Goal: Task Accomplishment & Management: Complete application form

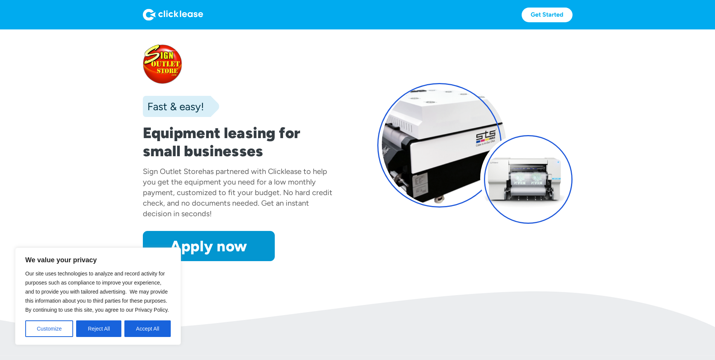
click at [139, 331] on button "Accept All" at bounding box center [147, 328] width 46 height 17
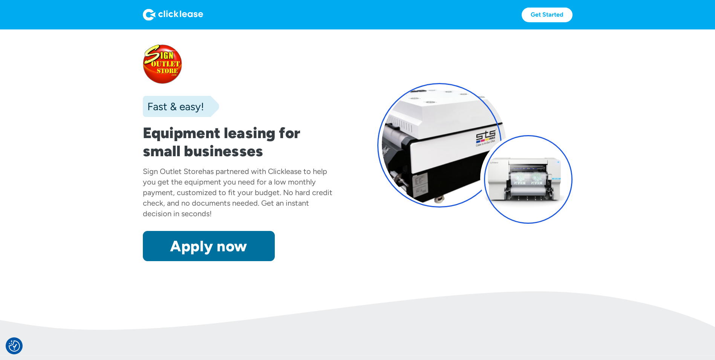
click at [231, 245] on link "Apply now" at bounding box center [209, 246] width 132 height 30
